Goal: Information Seeking & Learning: Learn about a topic

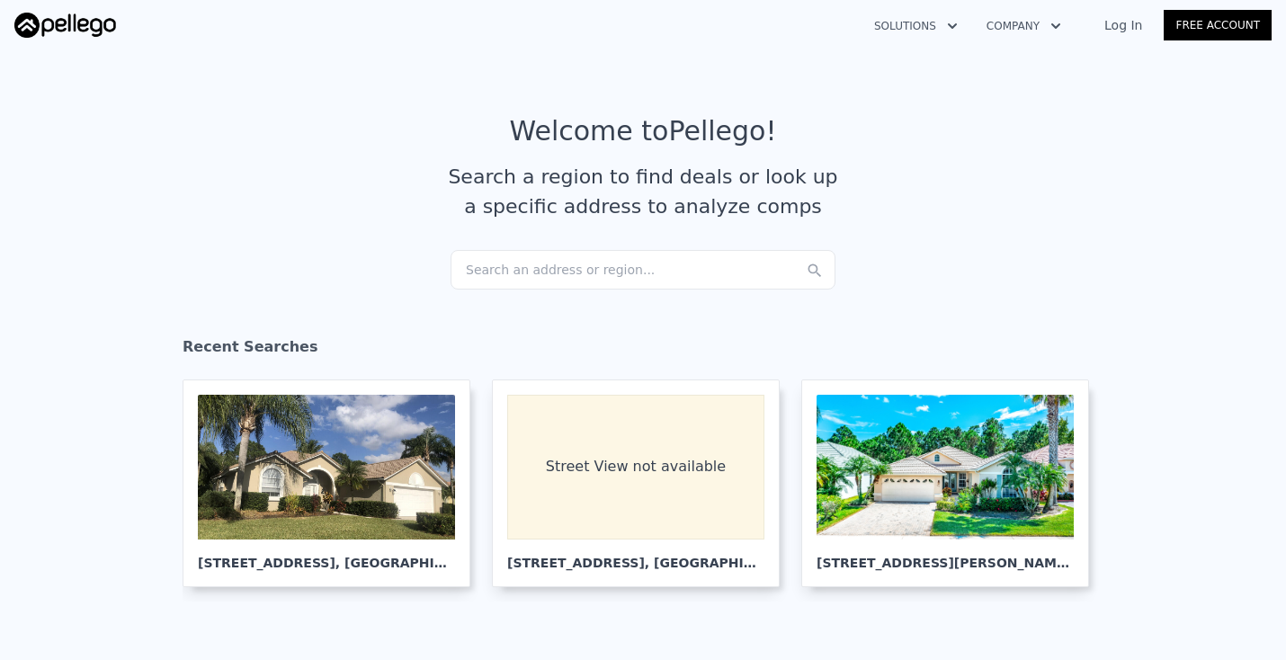
click at [531, 264] on div "Search an address or region..." at bounding box center [642, 270] width 385 height 40
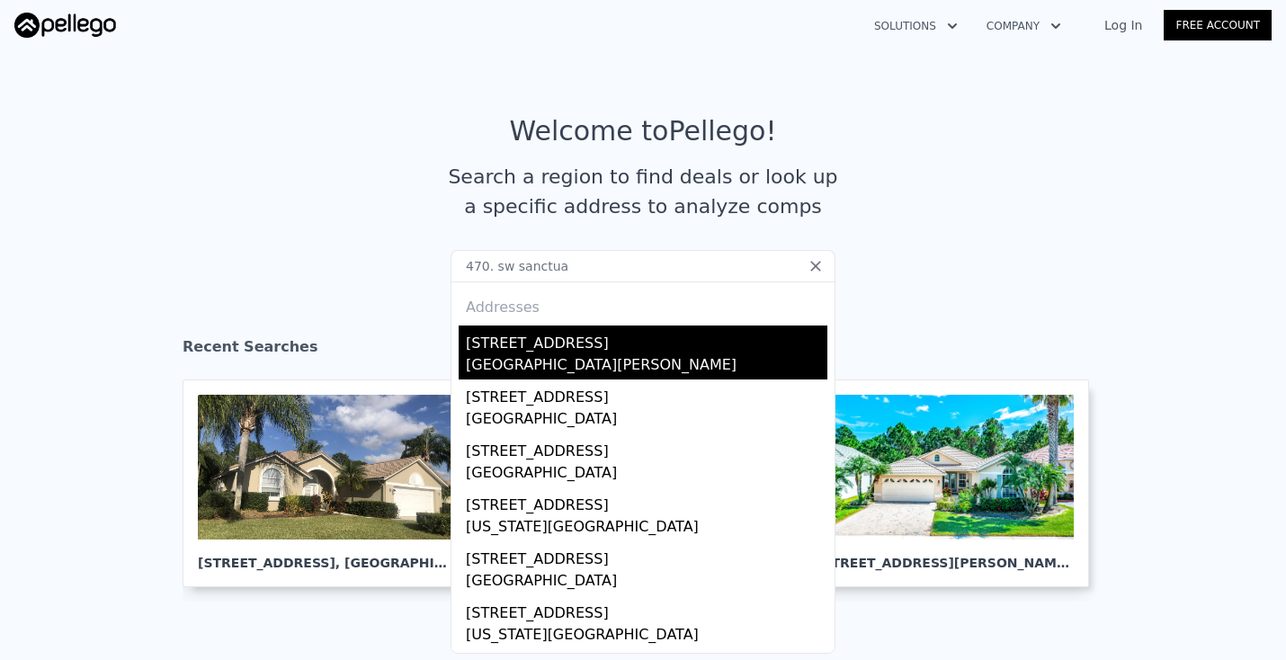
type input "470. sw sanctua"
click at [541, 361] on div "[GEOGRAPHIC_DATA][PERSON_NAME]" at bounding box center [646, 366] width 361 height 25
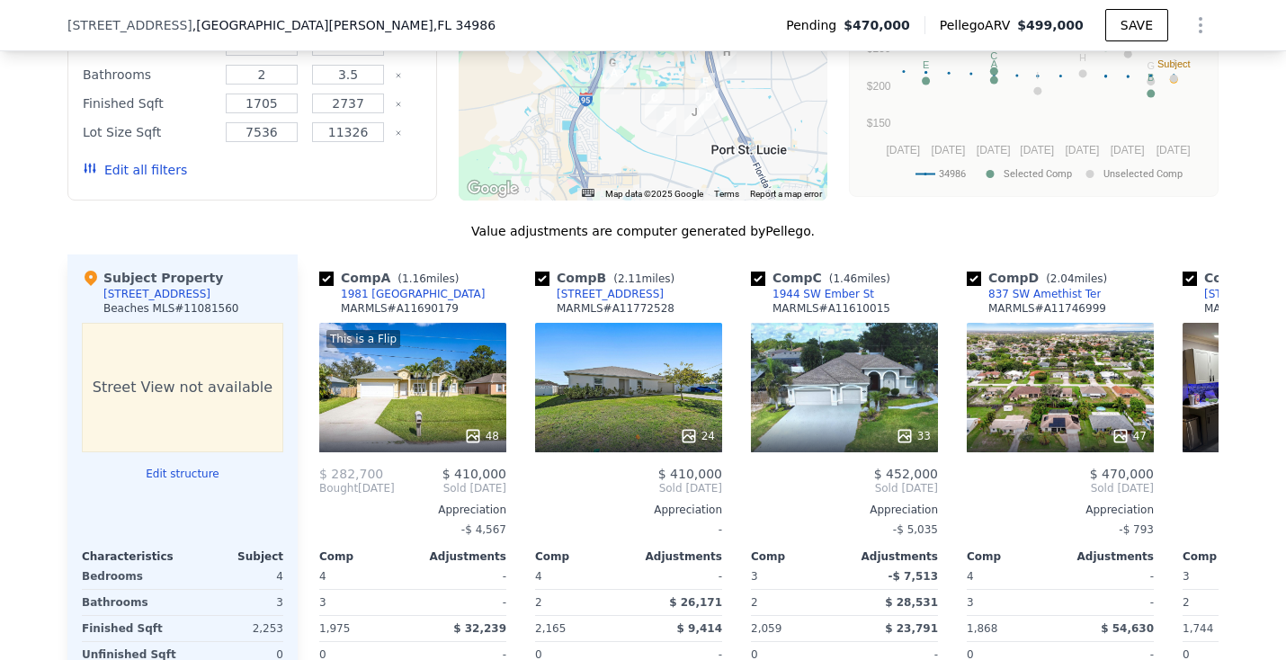
scroll to position [1966, 0]
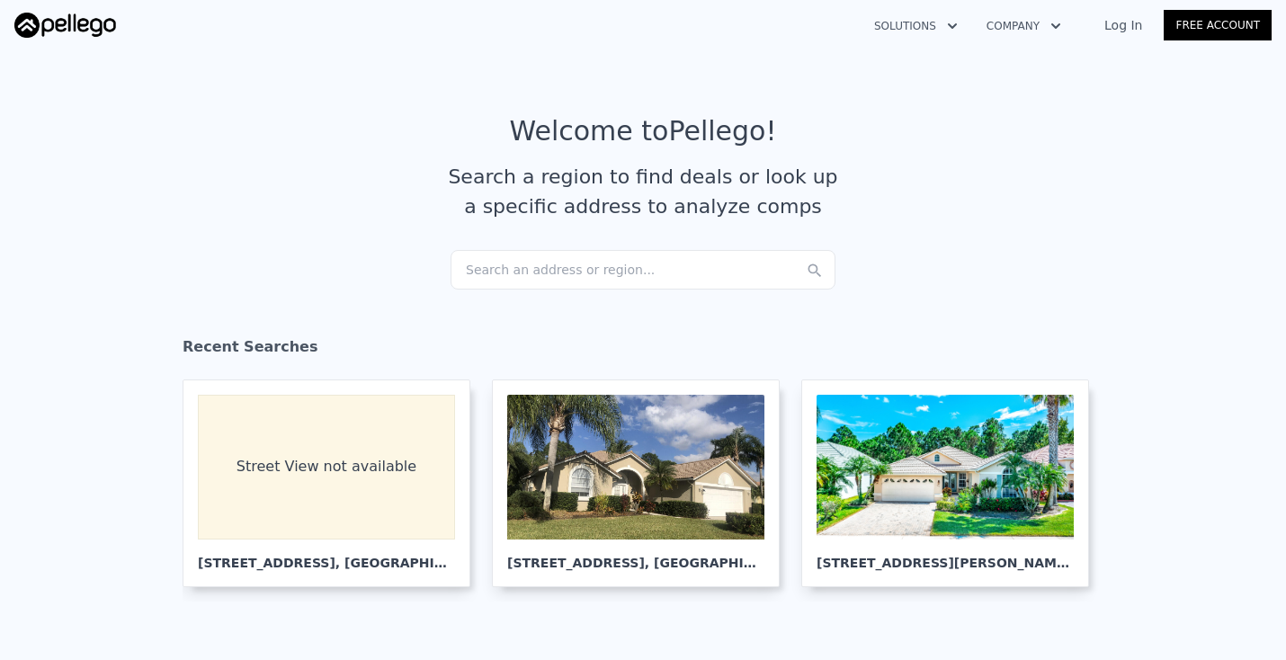
click at [673, 268] on div "Search an address or region..." at bounding box center [642, 270] width 385 height 40
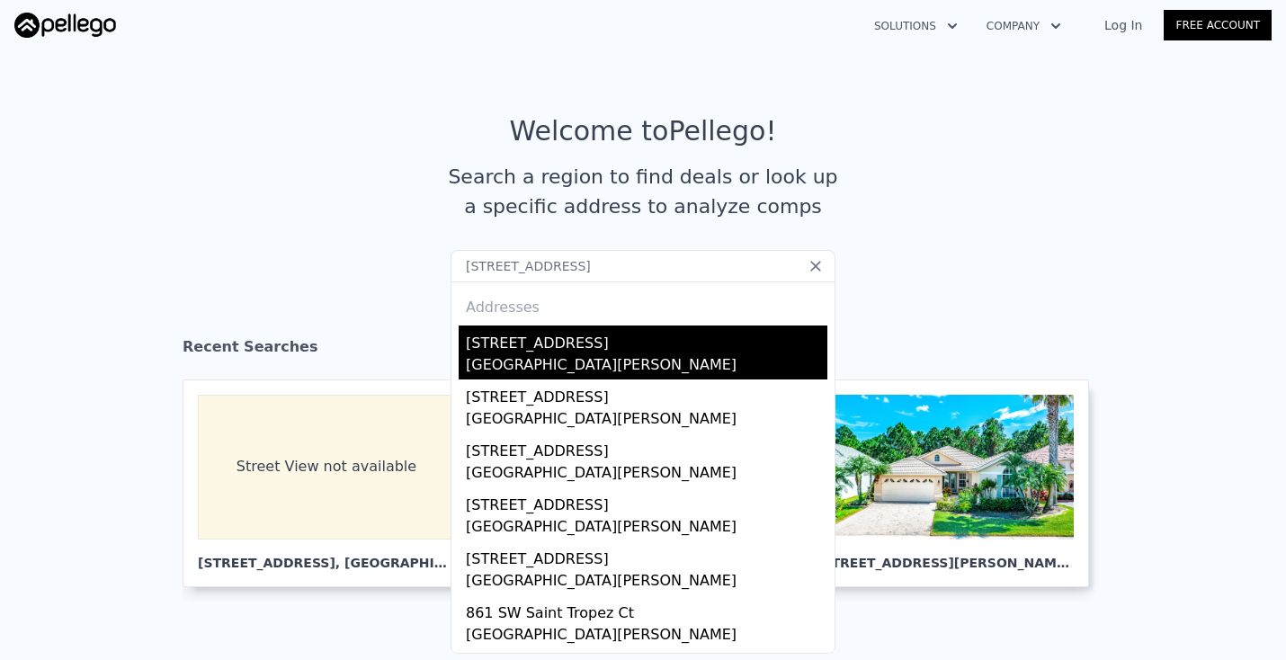
type input "[STREET_ADDRESS]"
click at [530, 349] on div "[STREET_ADDRESS]" at bounding box center [646, 339] width 361 height 29
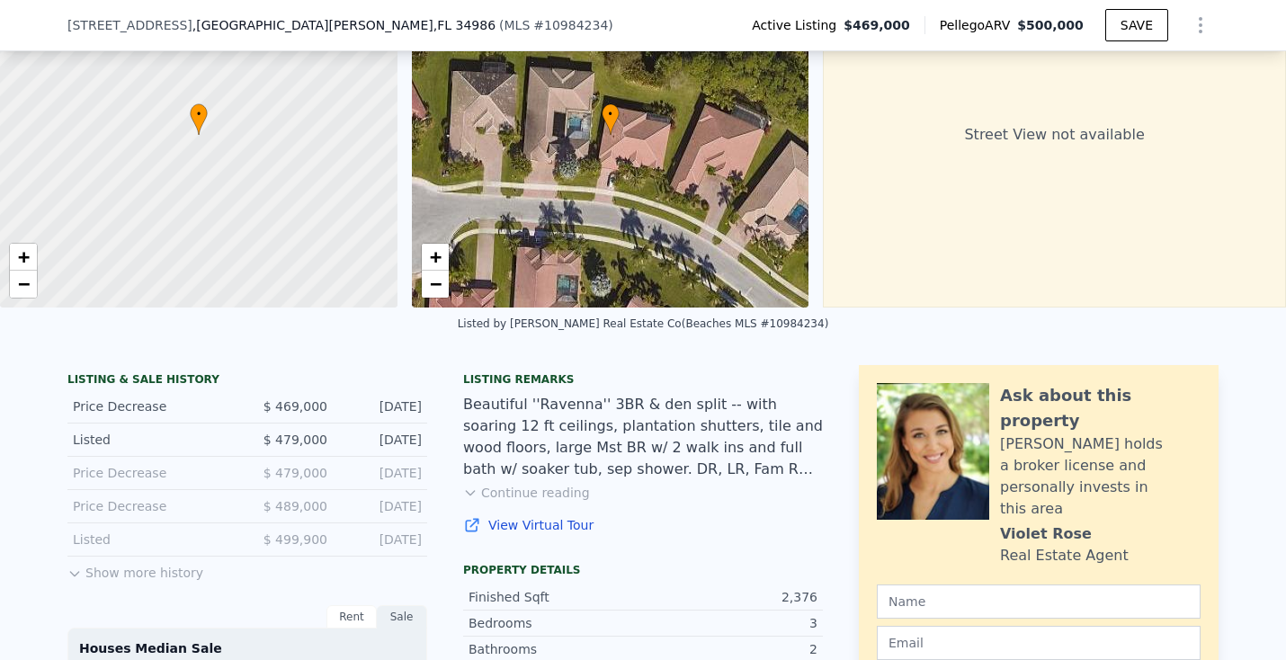
scroll to position [151, 0]
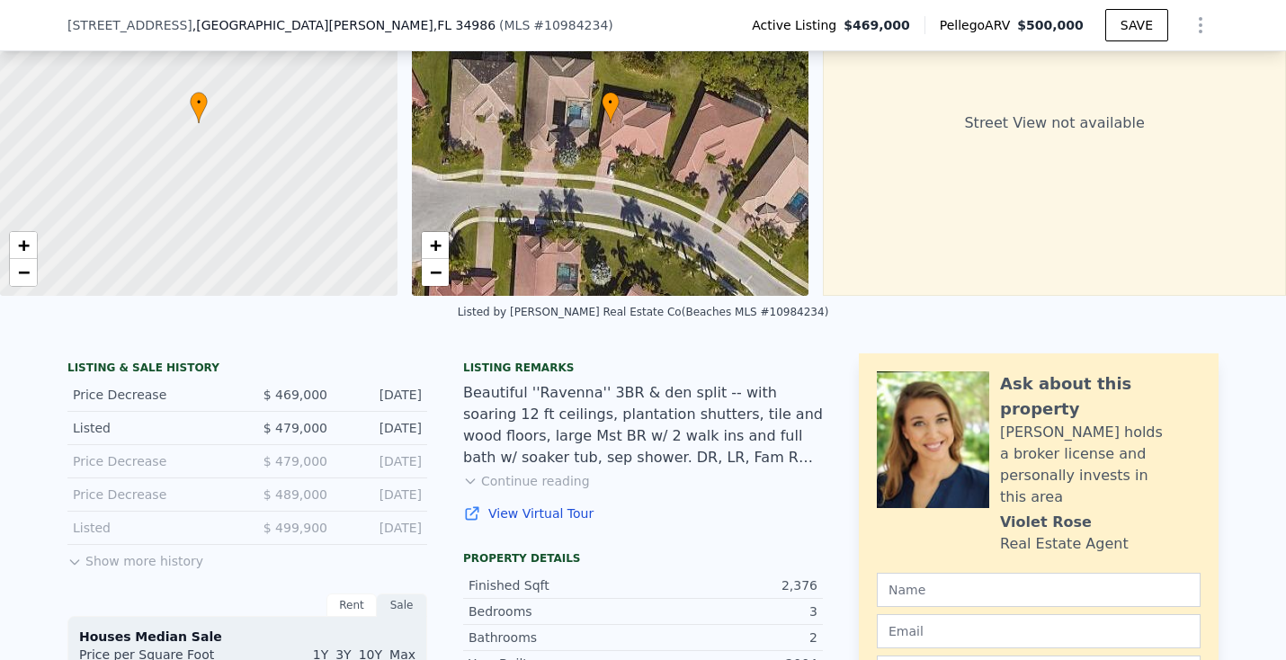
click at [183, 556] on button "Show more history" at bounding box center [135, 557] width 136 height 25
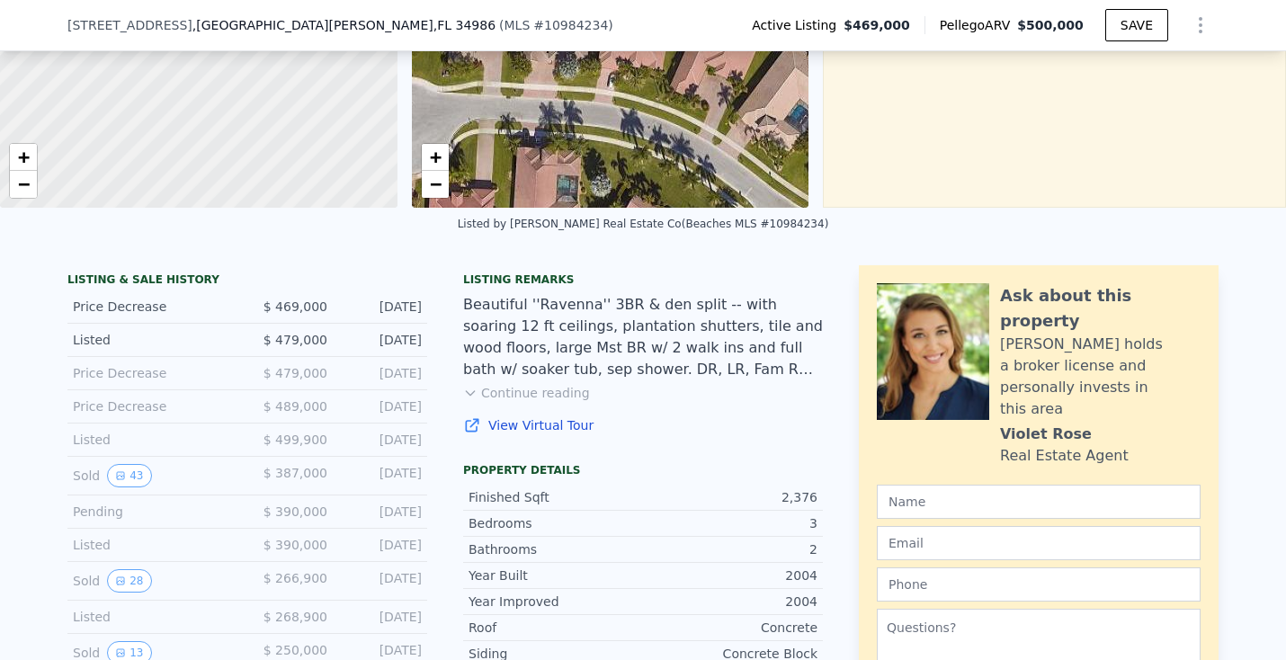
scroll to position [244, 0]
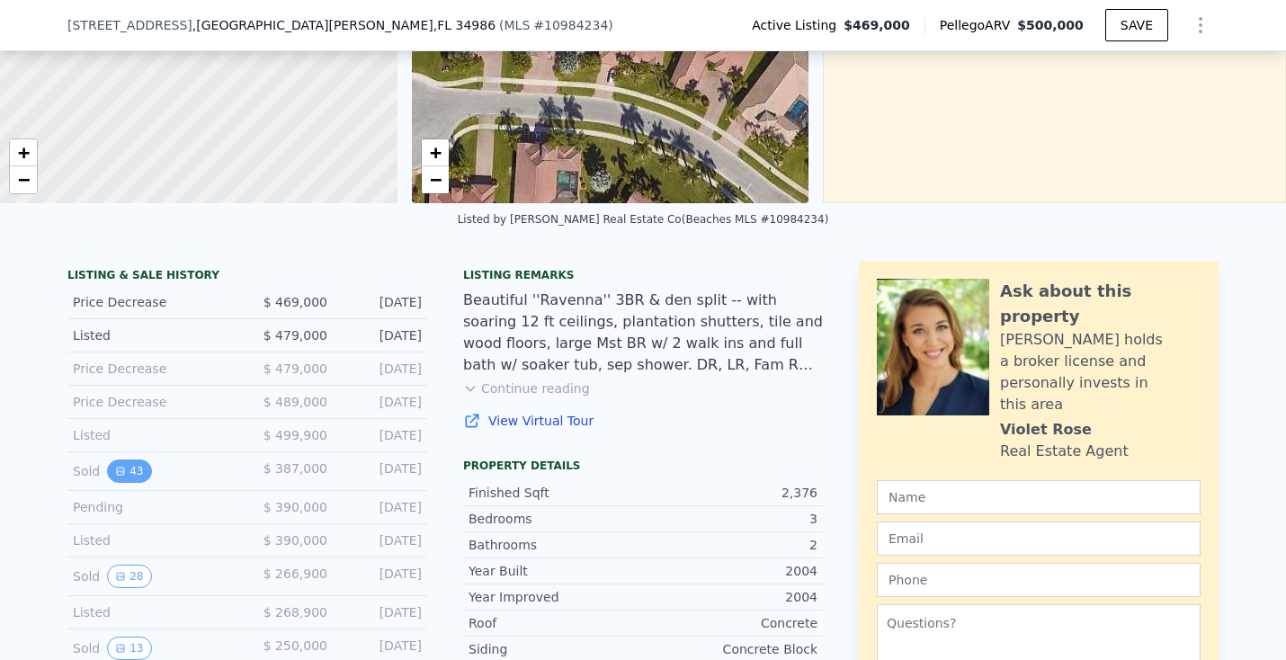
click at [127, 473] on button "43" at bounding box center [129, 470] width 44 height 23
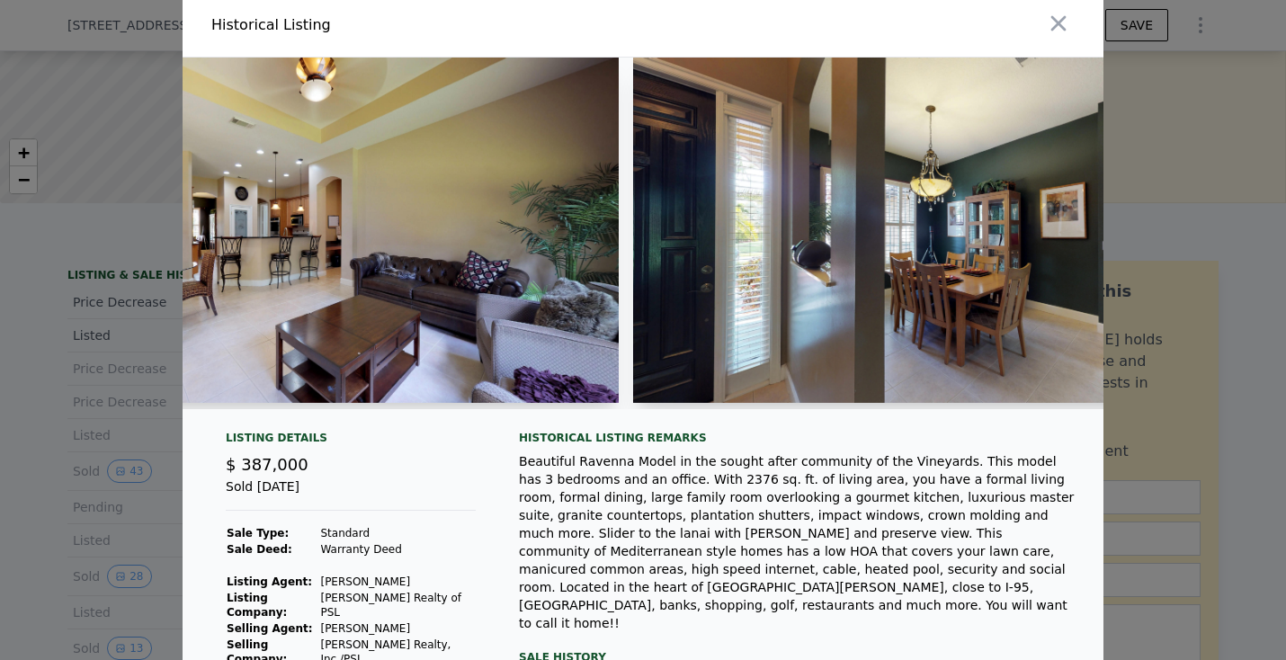
scroll to position [0, 6450]
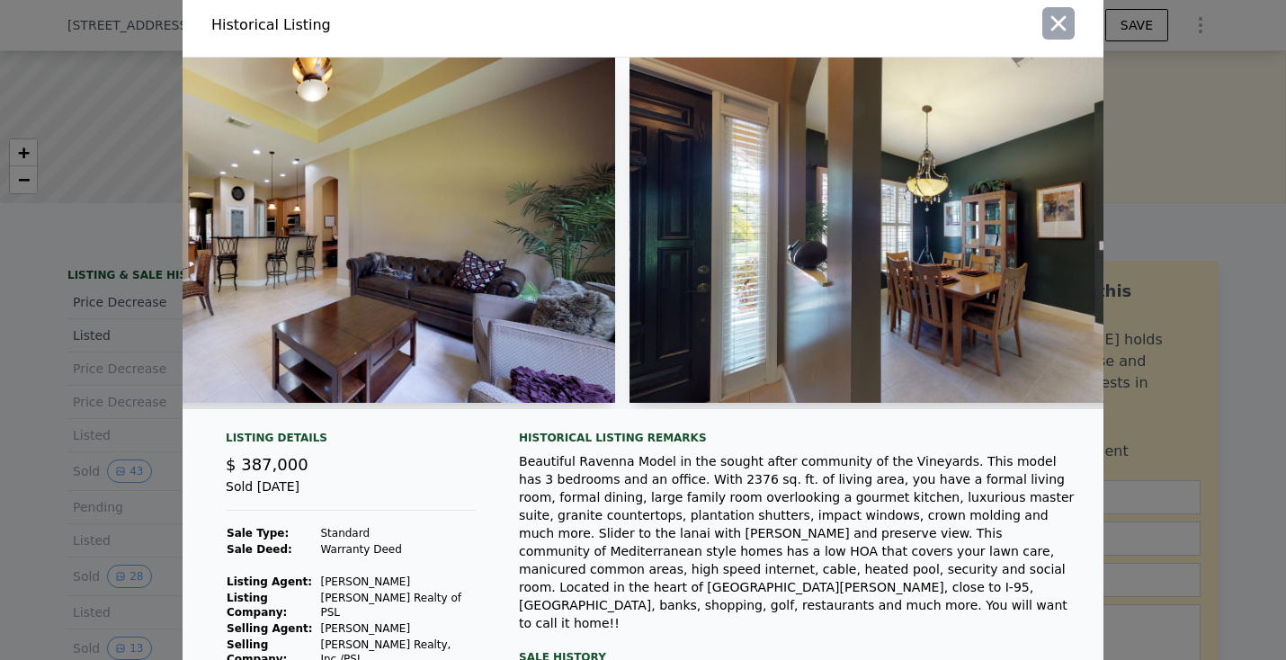
click at [1060, 25] on icon "button" at bounding box center [1058, 23] width 15 height 15
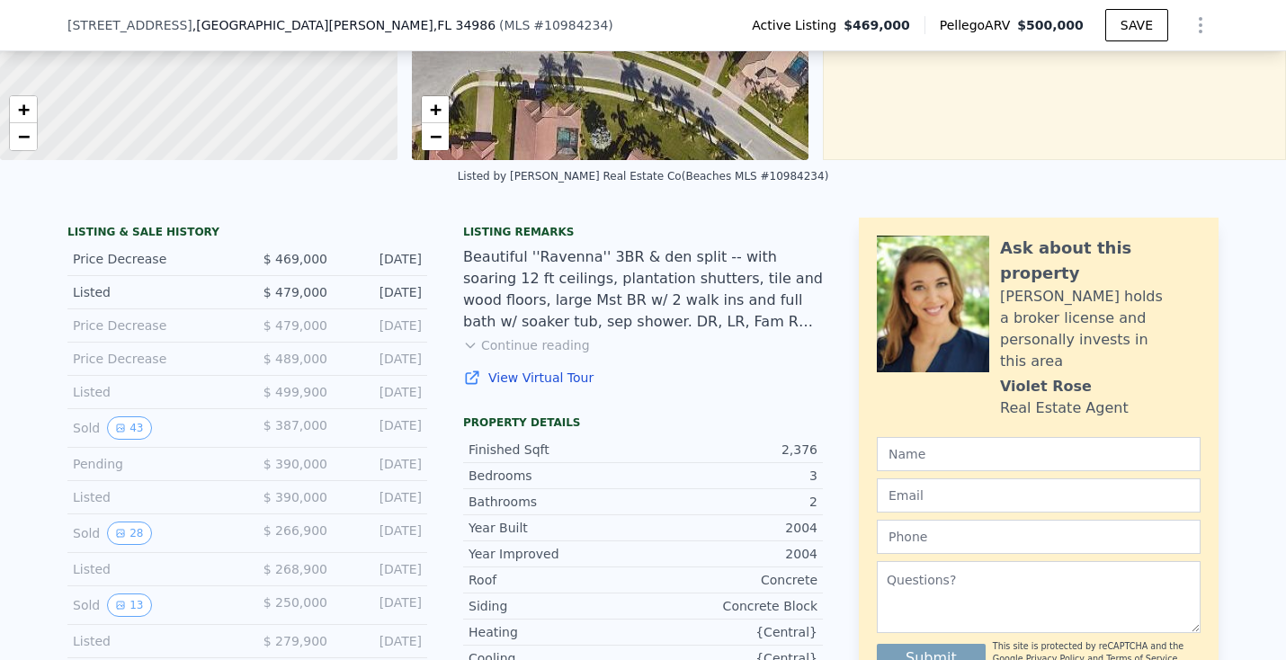
scroll to position [299, 0]
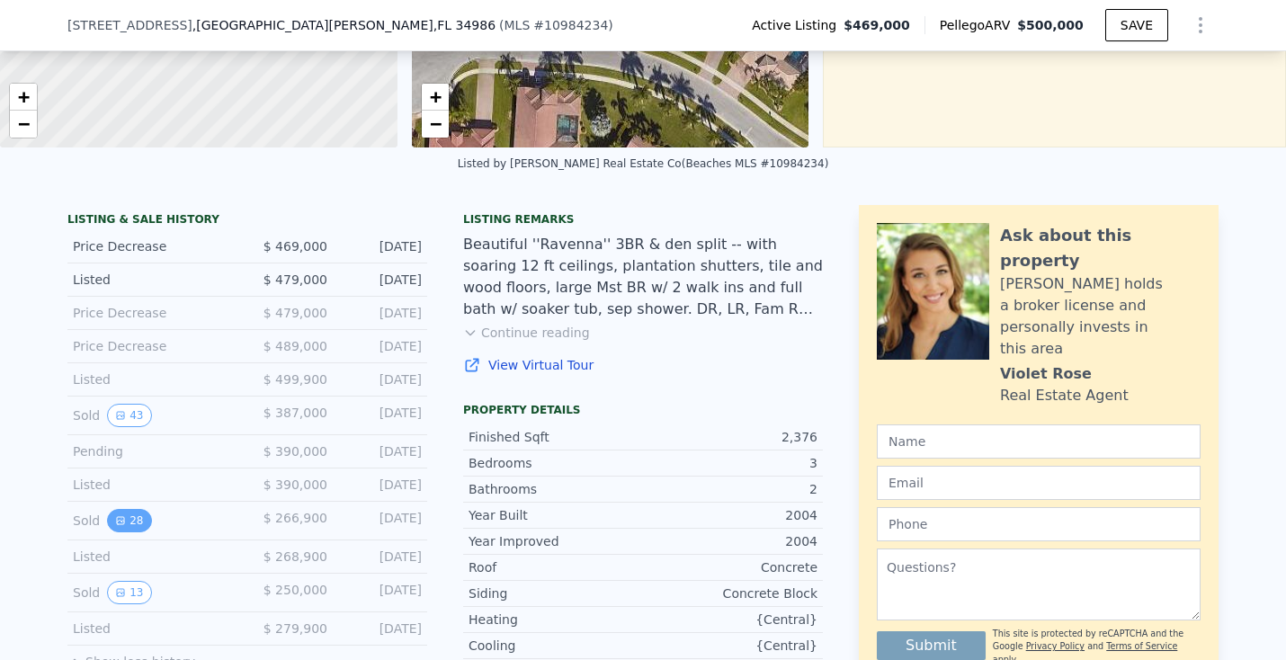
click at [125, 522] on icon "View historical data" at bounding box center [120, 520] width 11 height 11
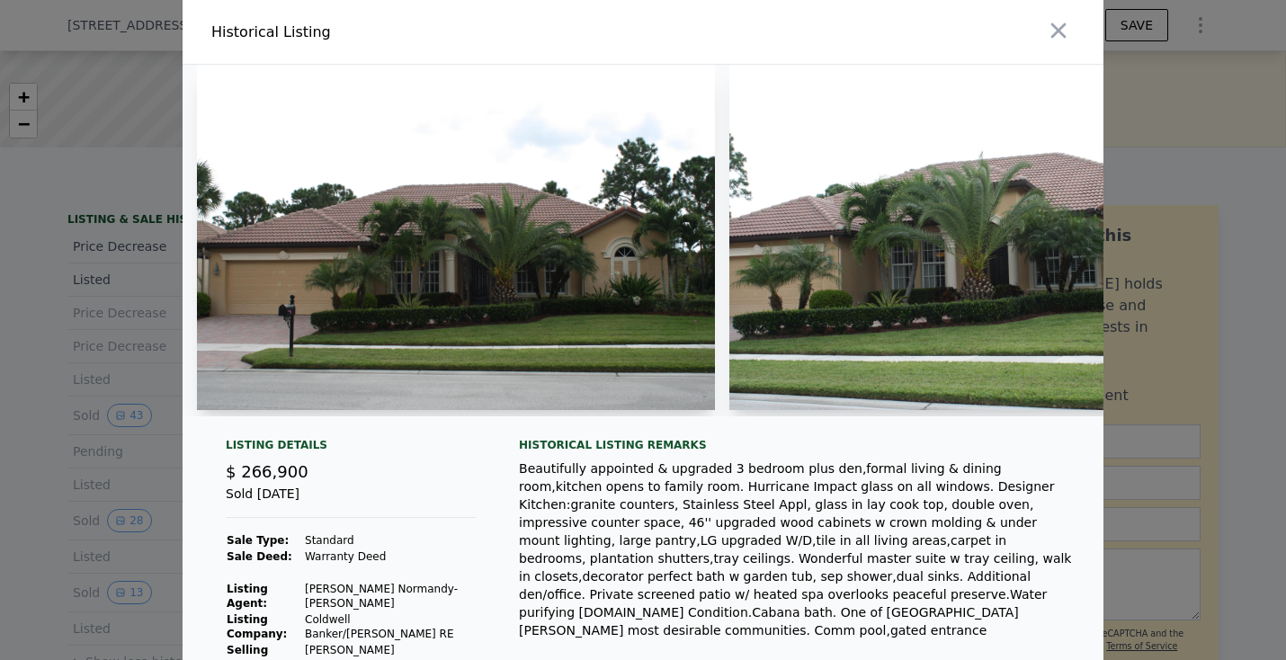
scroll to position [1, 0]
click at [426, 259] on img at bounding box center [456, 236] width 518 height 345
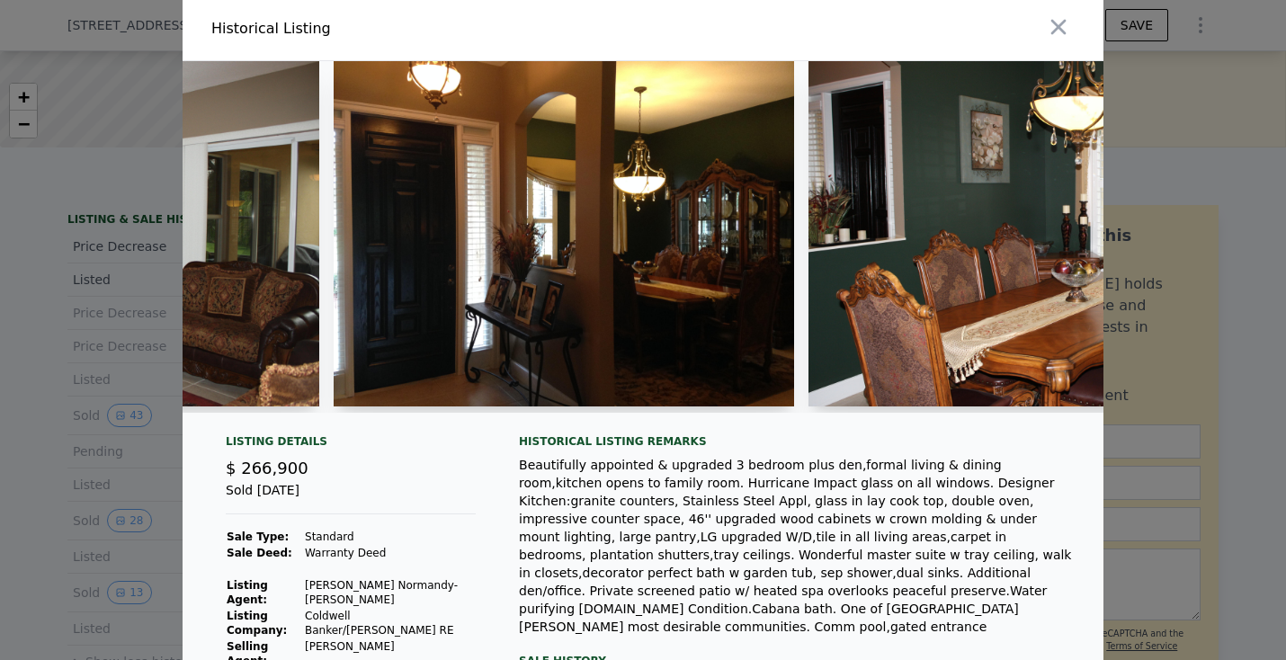
scroll to position [0, 3612]
